Goal: Task Accomplishment & Management: Manage account settings

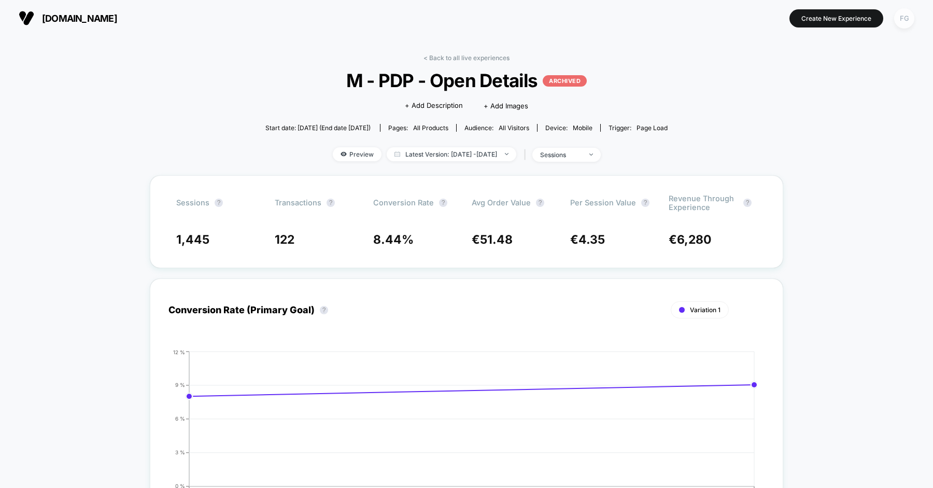
click at [912, 22] on div "FG" at bounding box center [905, 18] width 20 height 20
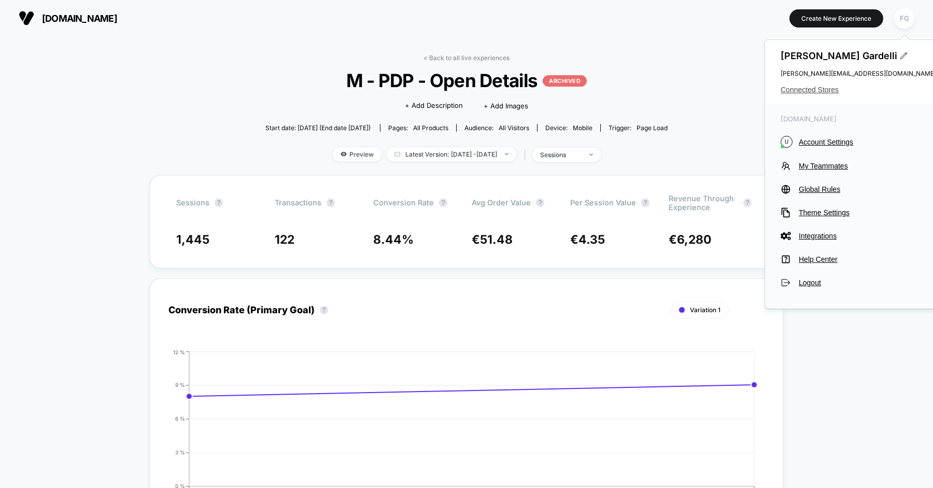
click at [827, 90] on span "Connected Stores" at bounding box center [859, 90] width 156 height 8
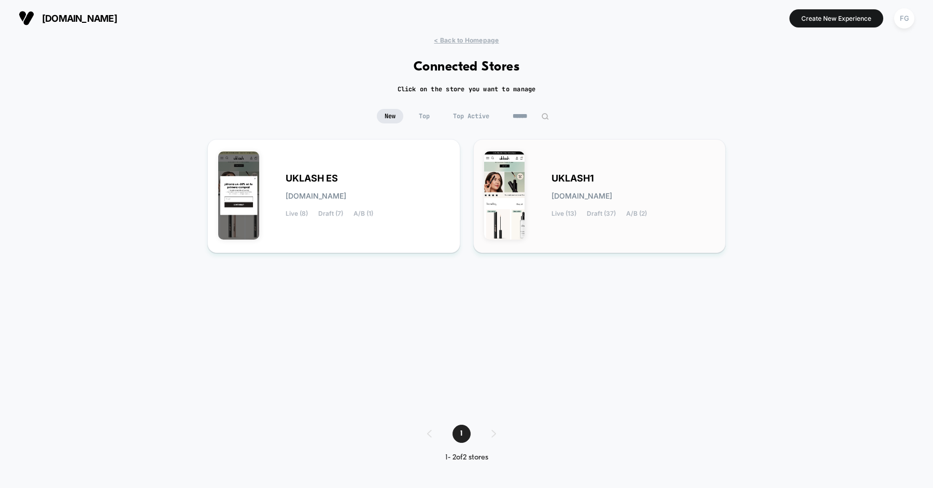
click at [611, 180] on div "UKLASH1 [DOMAIN_NAME] Live (13) Draft (37) A/B (2)" at bounding box center [634, 196] width 164 height 43
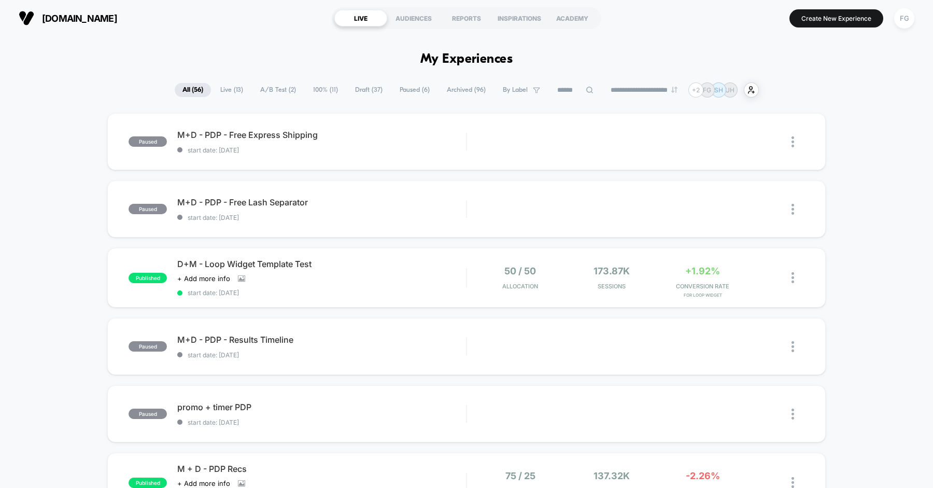
click at [265, 91] on span "A/B Test ( 2 )" at bounding box center [278, 90] width 51 height 14
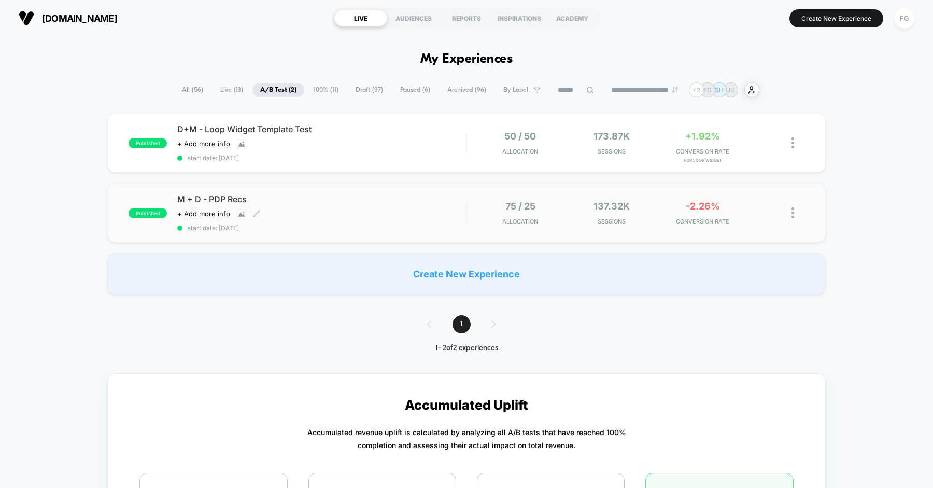
click at [388, 205] on div "M + D - PDP Recs Click to view images Click to edit experience details + Add mo…" at bounding box center [321, 213] width 289 height 38
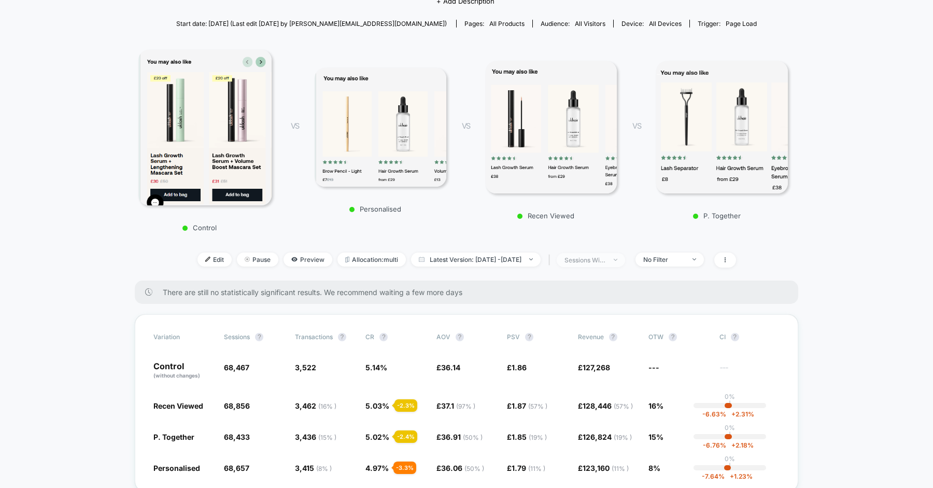
scroll to position [105, 0]
click at [685, 258] on div "No Filter" at bounding box center [664, 259] width 41 height 8
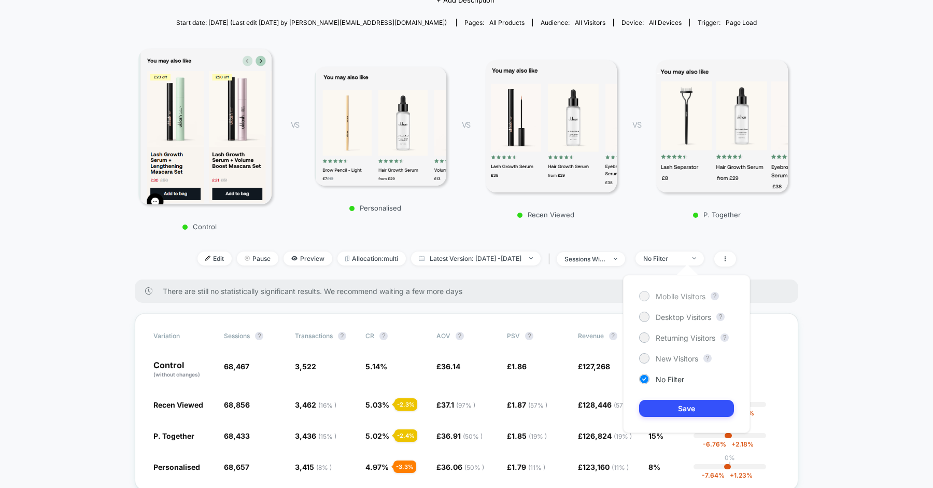
click at [673, 294] on span "Mobile Visitors" at bounding box center [681, 296] width 50 height 9
click at [676, 407] on button "Save" at bounding box center [686, 408] width 95 height 17
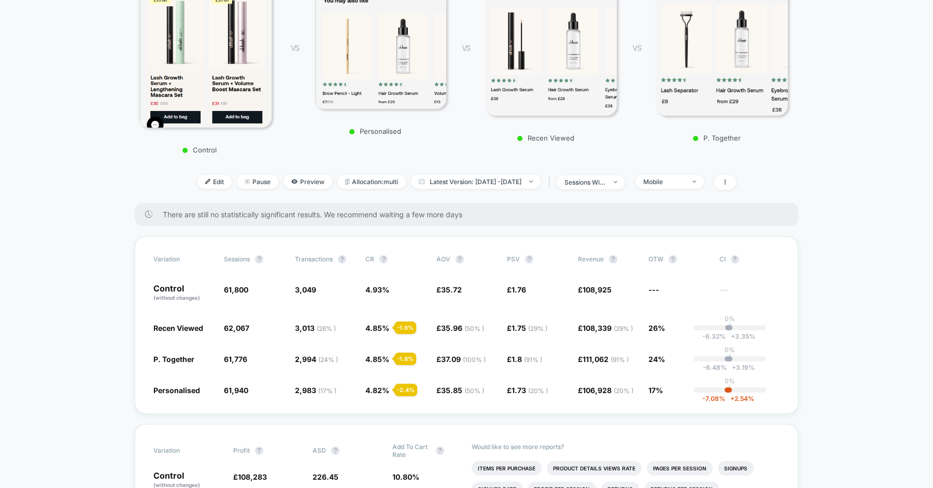
scroll to position [178, 0]
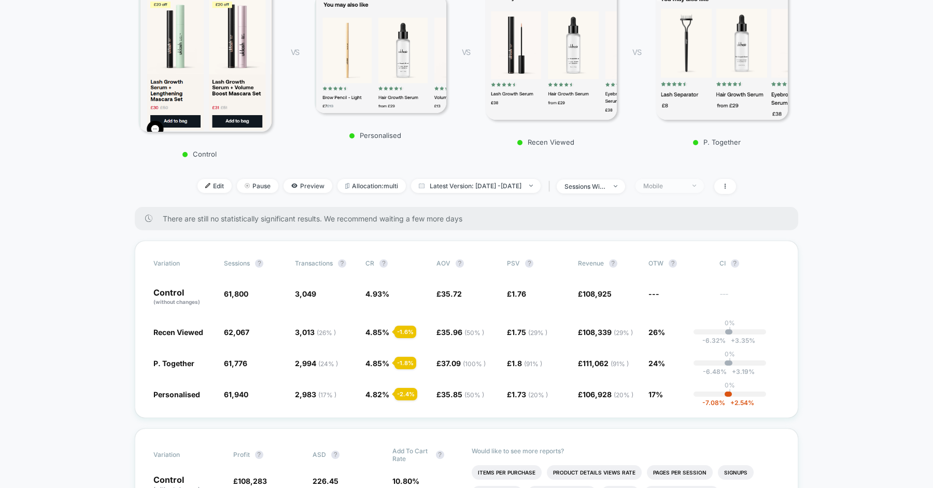
click at [704, 182] on span "Mobile" at bounding box center [670, 186] width 68 height 14
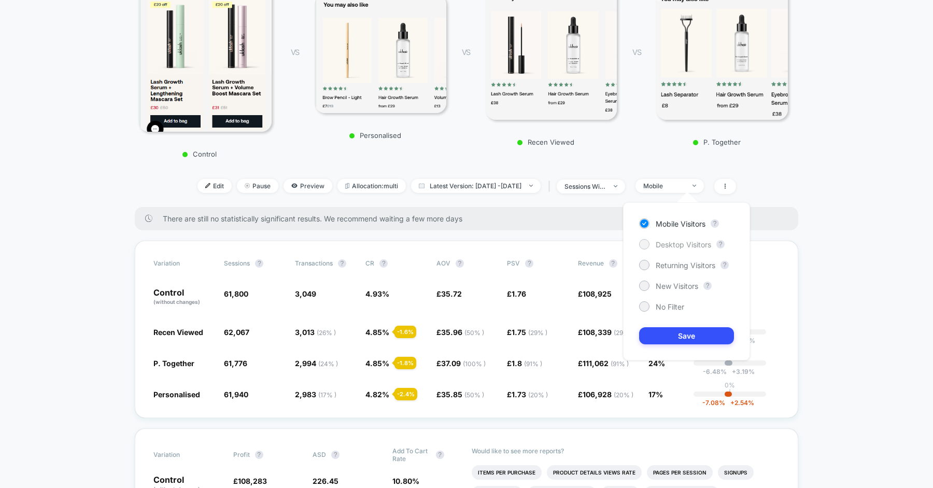
click at [683, 239] on div "Desktop Visitors" at bounding box center [675, 244] width 72 height 10
click at [676, 339] on button "Save" at bounding box center [686, 335] width 95 height 17
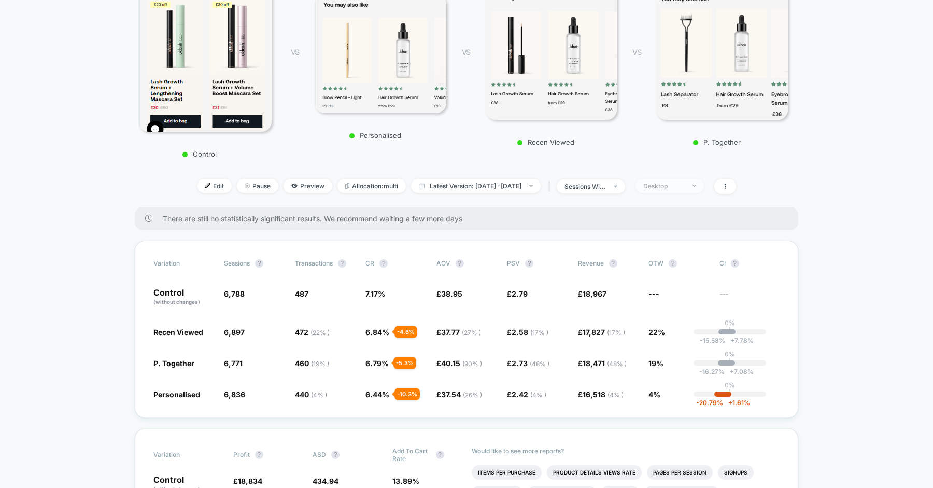
click at [704, 181] on span "Desktop" at bounding box center [670, 186] width 68 height 14
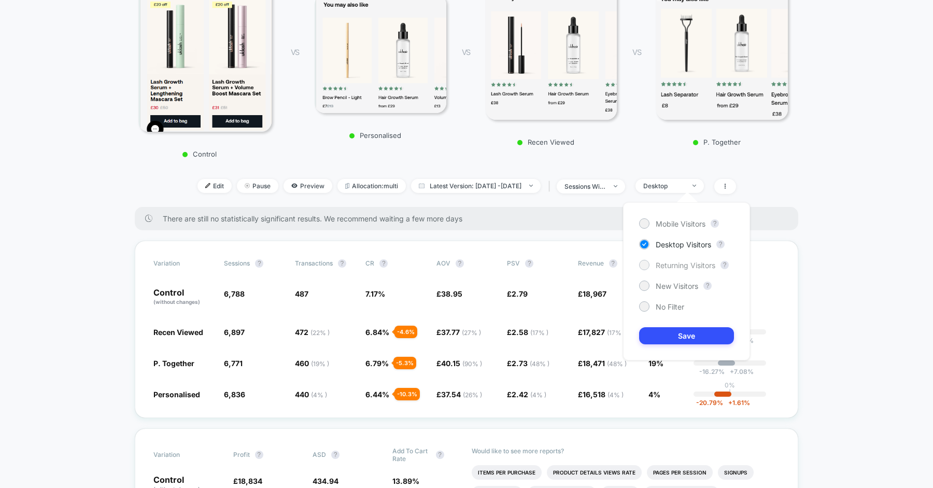
click at [671, 268] on span "Returning Visitors" at bounding box center [686, 265] width 60 height 9
click at [661, 336] on button "Save" at bounding box center [686, 335] width 95 height 17
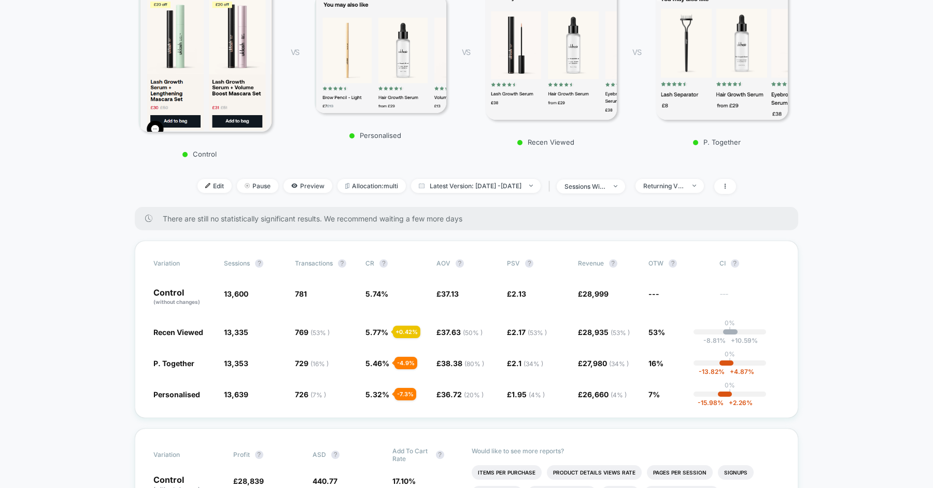
click at [702, 193] on div "< Back to all live experiences M + D - PDP Recs LIVE Click to view images Click…" at bounding box center [467, 41] width 664 height 331
click at [704, 186] on span "Returning Visitors" at bounding box center [670, 186] width 68 height 14
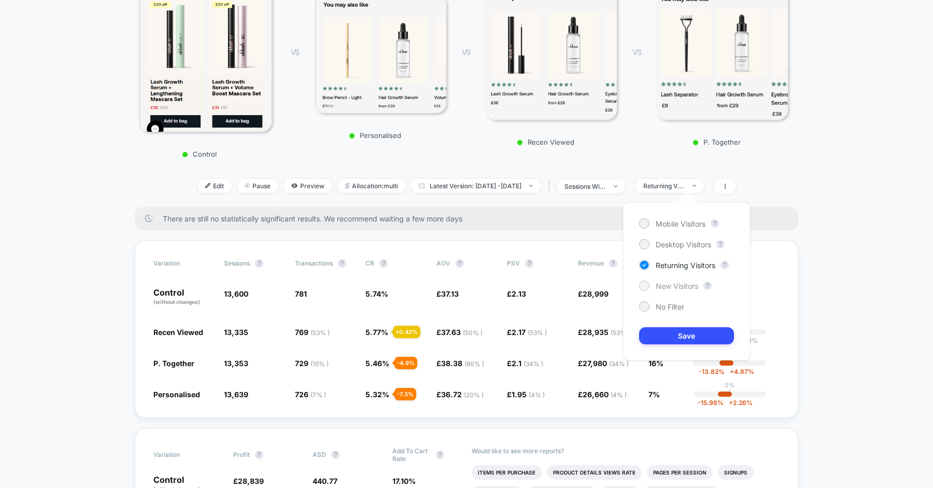
click at [679, 284] on span "New Visitors" at bounding box center [677, 286] width 43 height 9
click at [675, 333] on button "Save" at bounding box center [686, 335] width 95 height 17
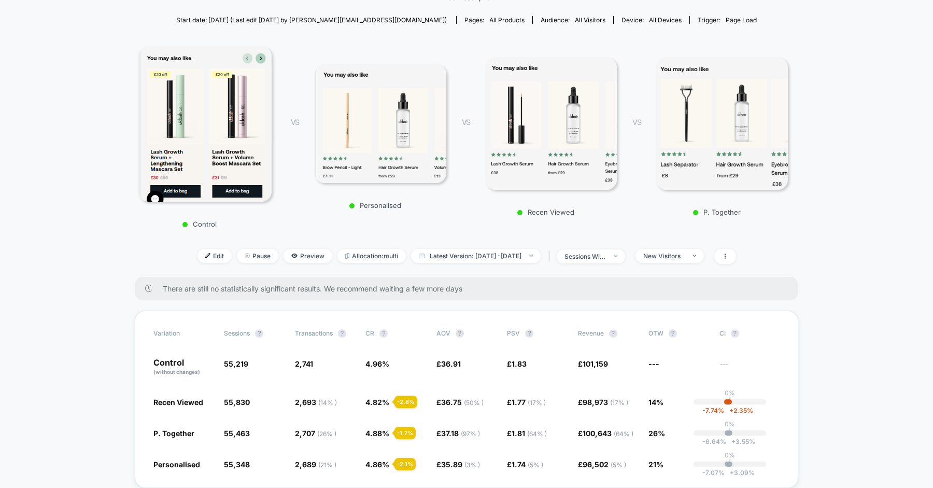
scroll to position [110, 0]
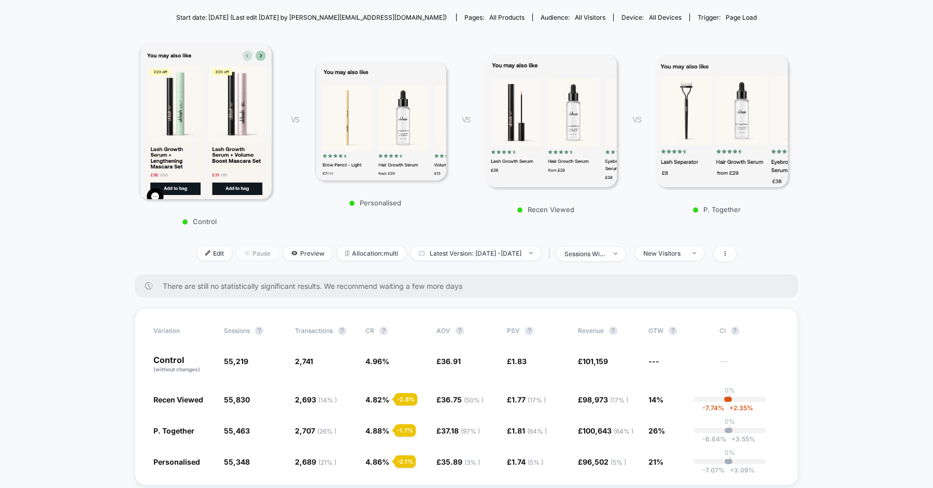
click at [238, 248] on span "Pause" at bounding box center [257, 253] width 41 height 14
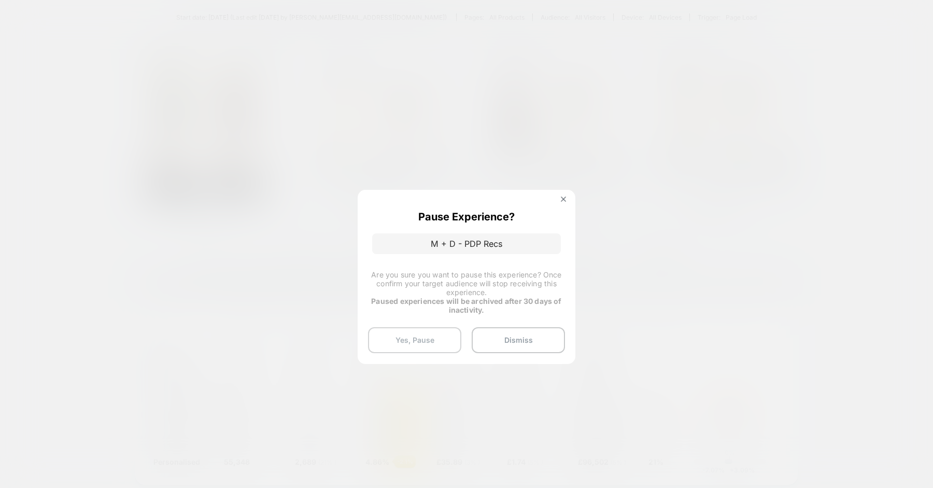
click at [432, 334] on button "Yes, Pause" at bounding box center [414, 340] width 93 height 26
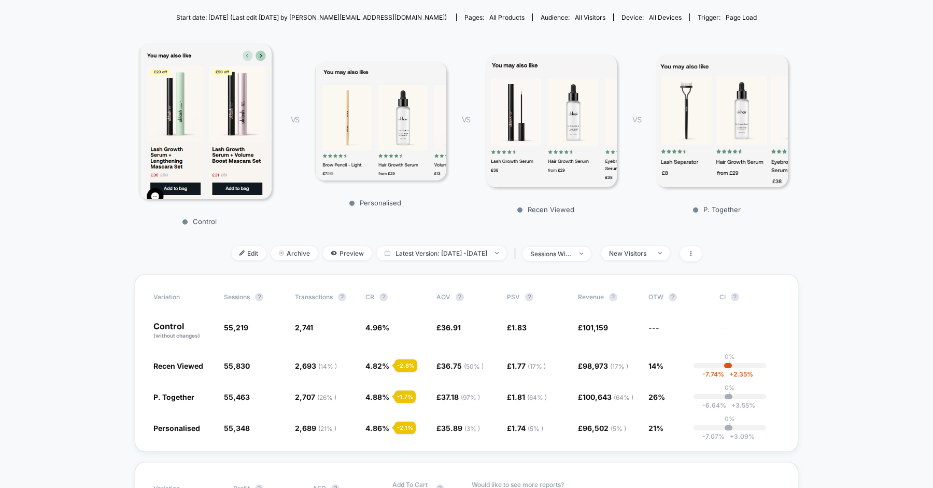
scroll to position [0, 0]
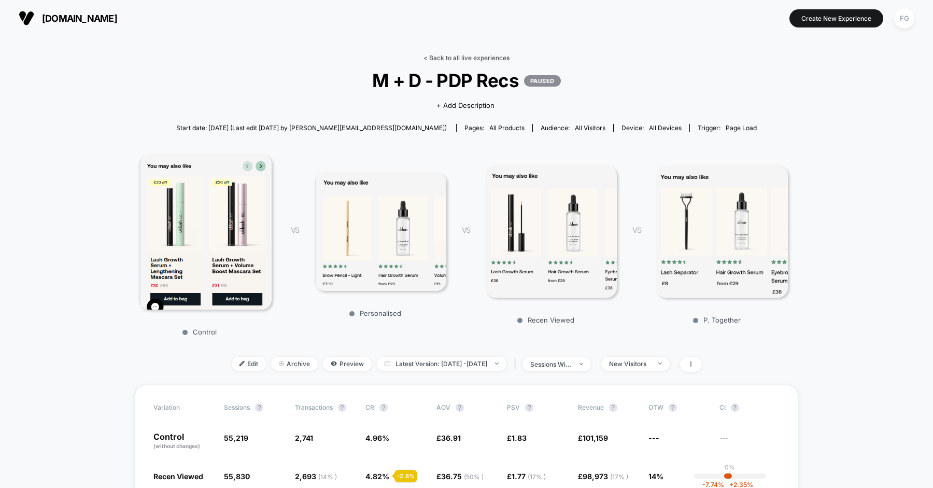
click at [451, 58] on link "< Back to all live experiences" at bounding box center [467, 58] width 86 height 8
